Goal: Information Seeking & Learning: Learn about a topic

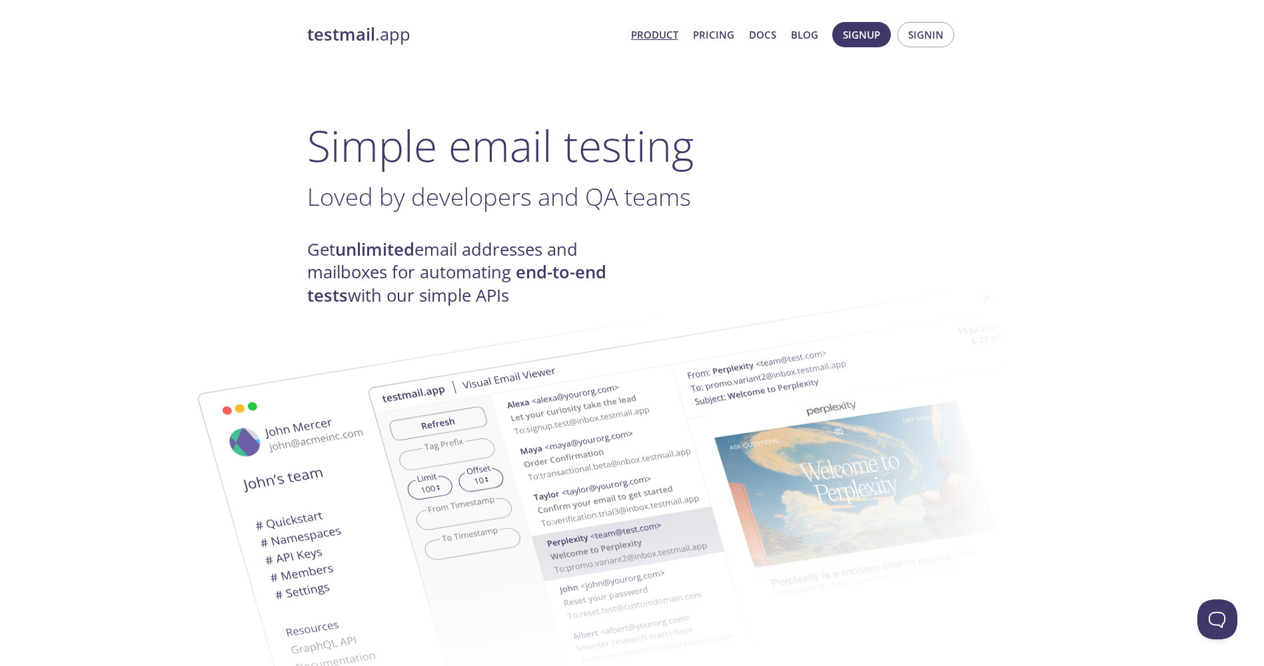
click at [670, 36] on link "Product" at bounding box center [654, 34] width 47 height 17
click at [721, 35] on link "Pricing" at bounding box center [713, 34] width 41 height 17
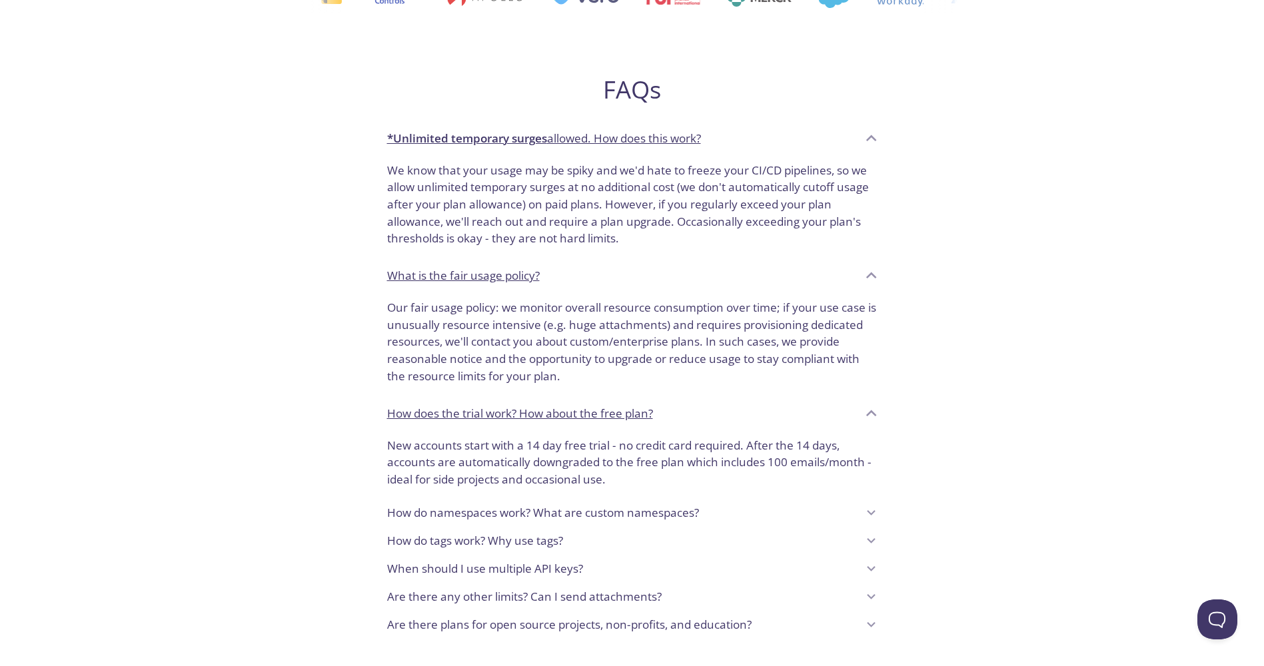
scroll to position [728, 0]
click at [590, 508] on p "How do namespaces work? What are custom namespaces?" at bounding box center [543, 512] width 312 height 17
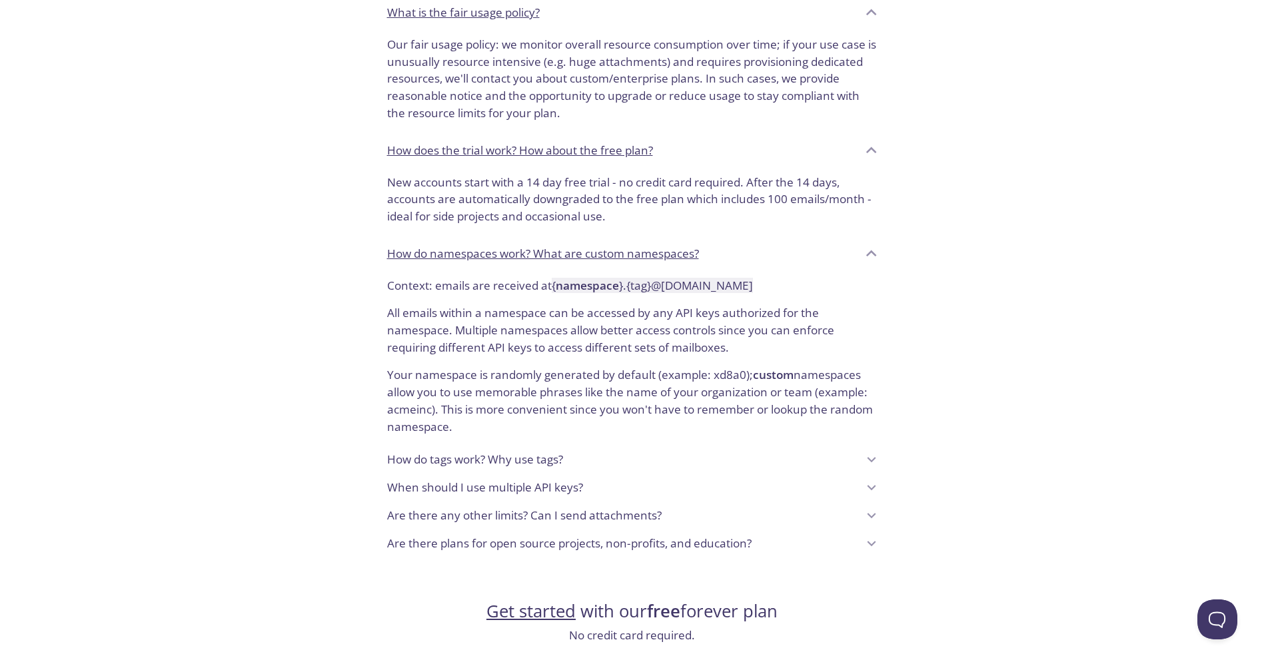
scroll to position [992, 0]
